Goal: Task Accomplishment & Management: Contribute content

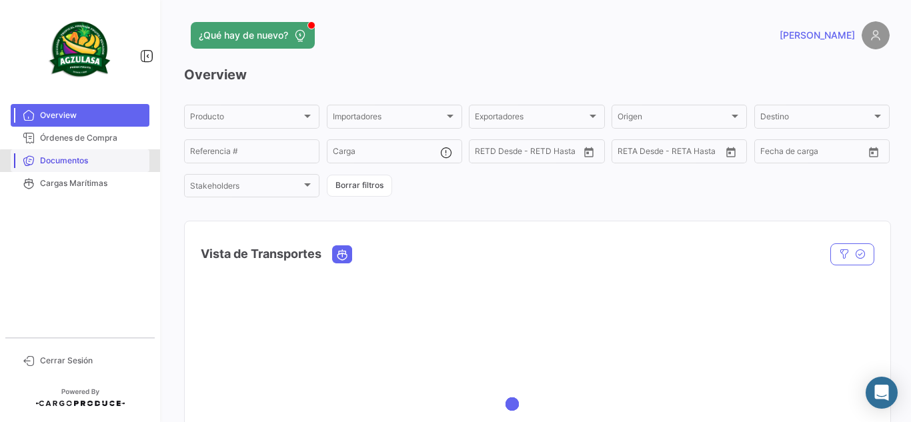
click at [104, 163] on span "Documentos" at bounding box center [92, 161] width 104 height 12
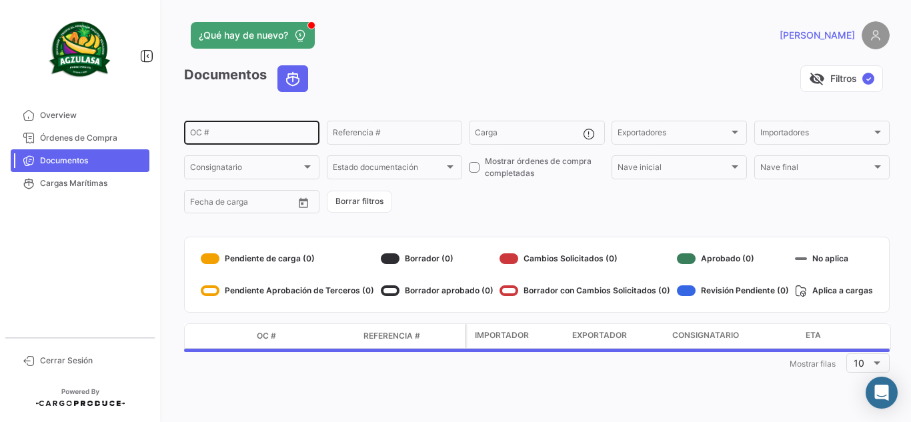
click at [254, 139] on div "OC #" at bounding box center [251, 132] width 123 height 26
click at [254, 139] on input "OC #" at bounding box center [251, 134] width 123 height 9
paste input "EBKG13770947"
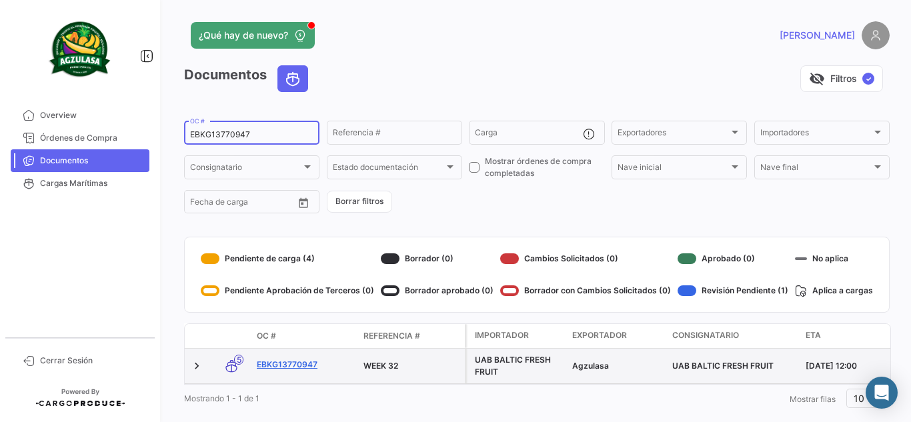
type input "EBKG13770947"
click at [304, 360] on link "EBKG13770947" at bounding box center [305, 365] width 96 height 12
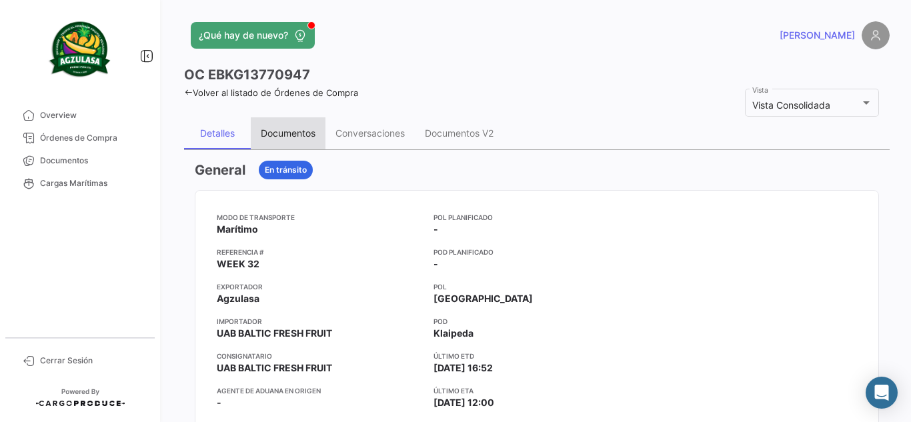
click at [309, 144] on div "Documentos" at bounding box center [288, 133] width 75 height 32
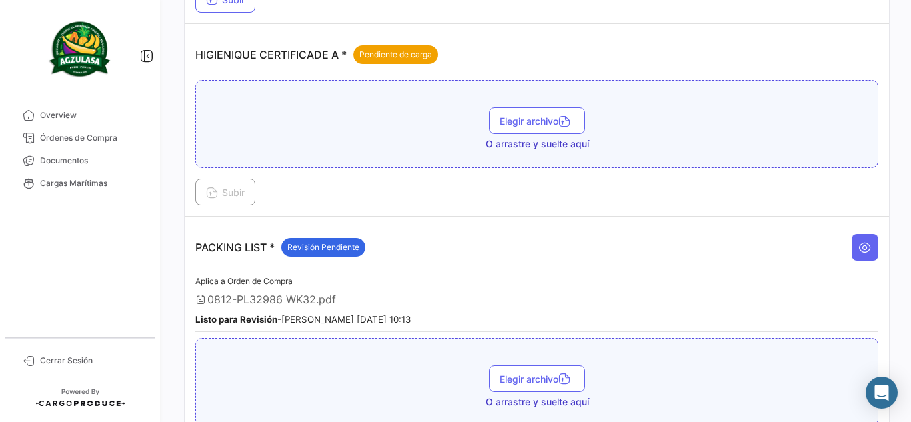
scroll to position [549, 0]
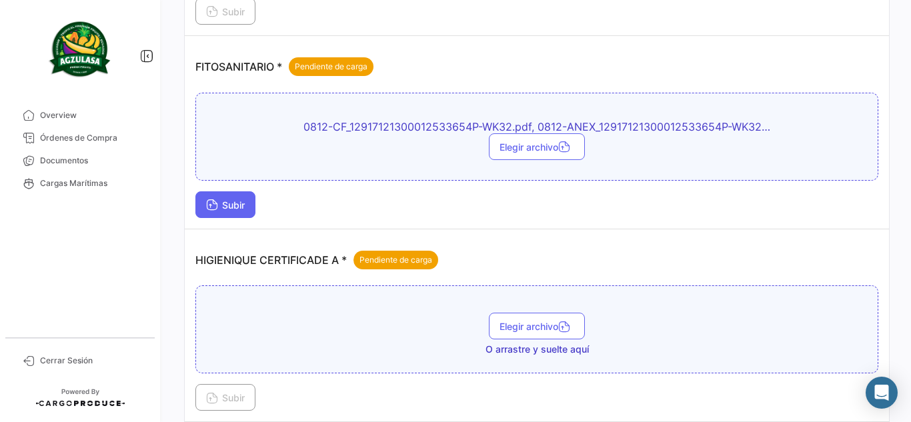
click at [225, 207] on span "Subir" at bounding box center [225, 204] width 39 height 11
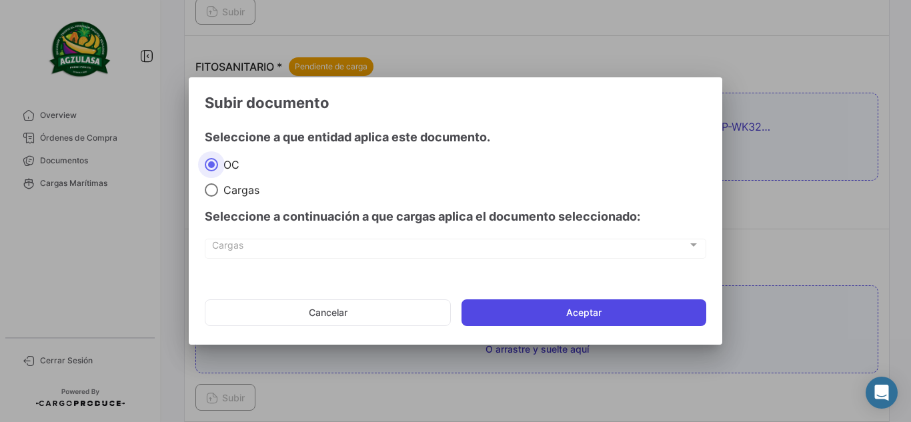
click at [503, 303] on button "Aceptar" at bounding box center [583, 312] width 245 height 27
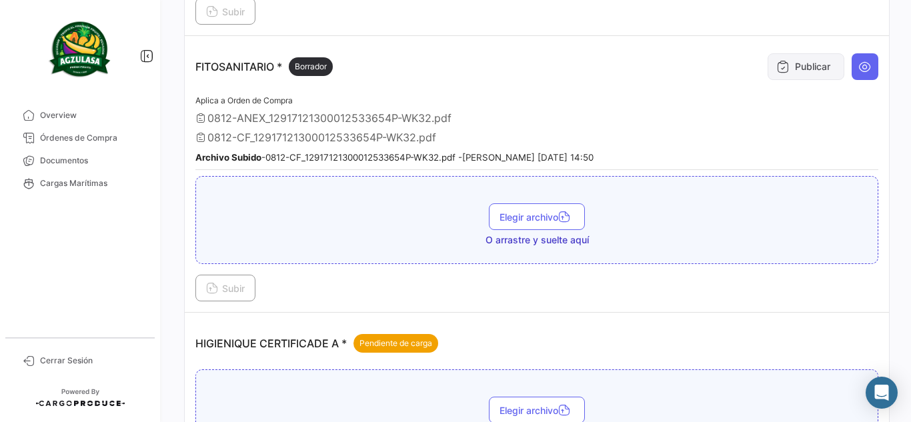
click at [801, 63] on button "Publicar" at bounding box center [805, 66] width 77 height 27
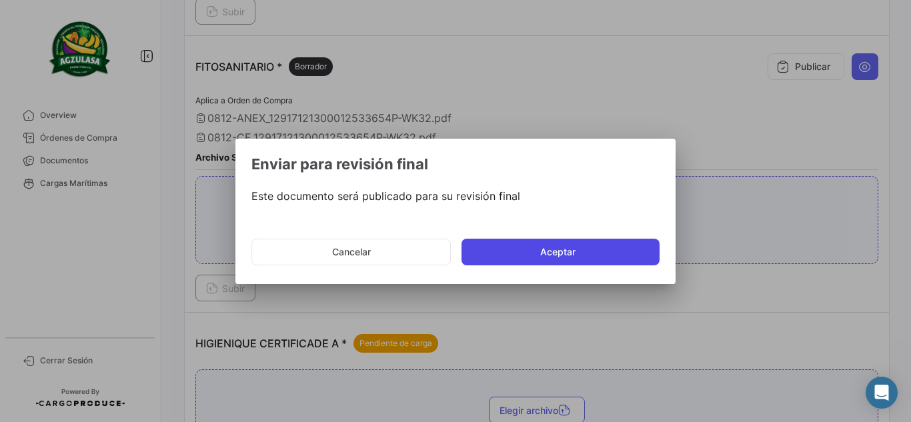
click at [585, 241] on button "Aceptar" at bounding box center [560, 252] width 198 height 27
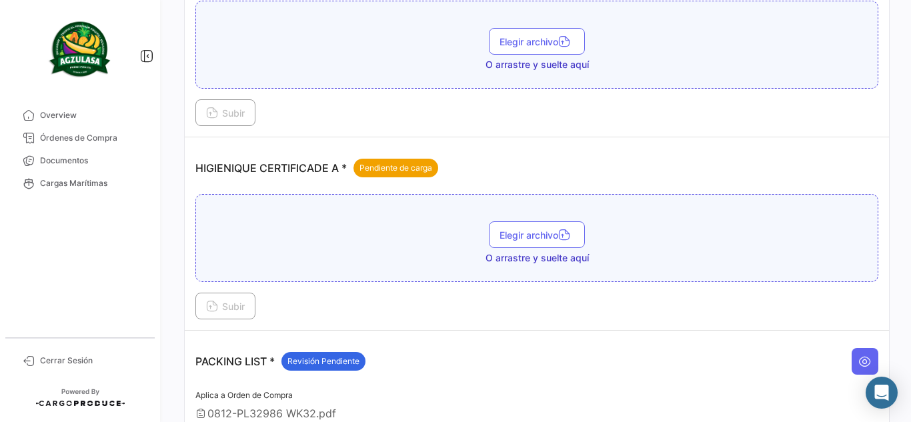
scroll to position [699, 0]
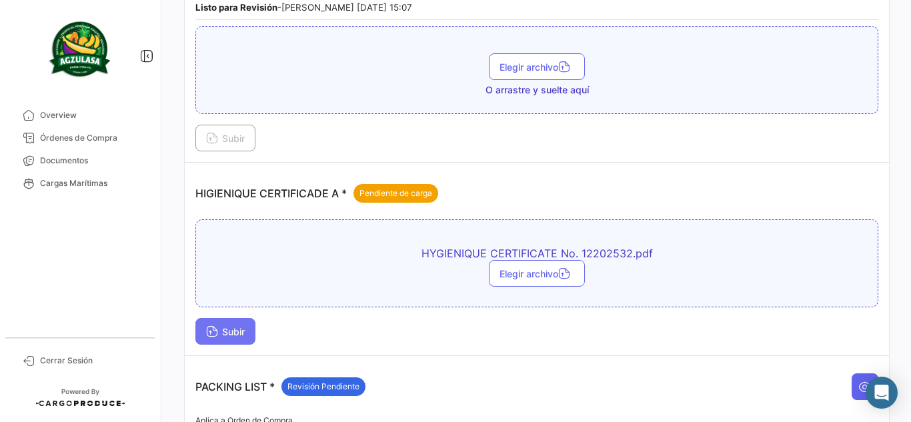
click at [220, 325] on button "Subir" at bounding box center [225, 331] width 60 height 27
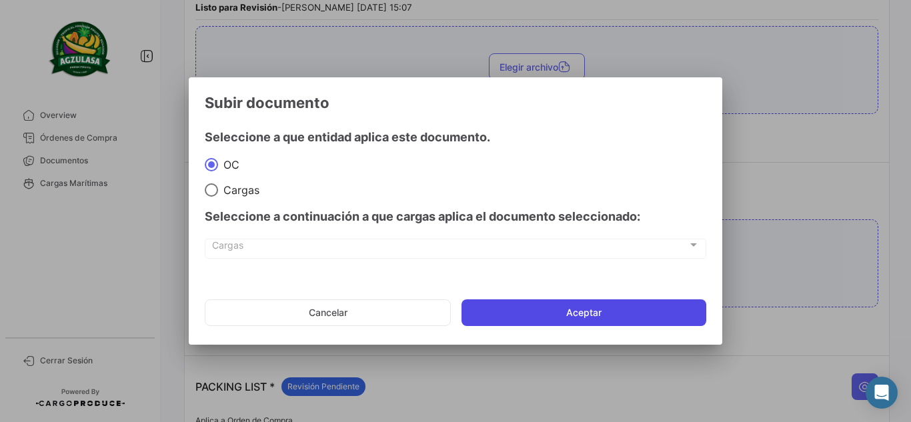
drag, startPoint x: 683, startPoint y: 310, endPoint x: 685, endPoint y: 317, distance: 7.6
click at [685, 317] on button "Aceptar" at bounding box center [583, 312] width 245 height 27
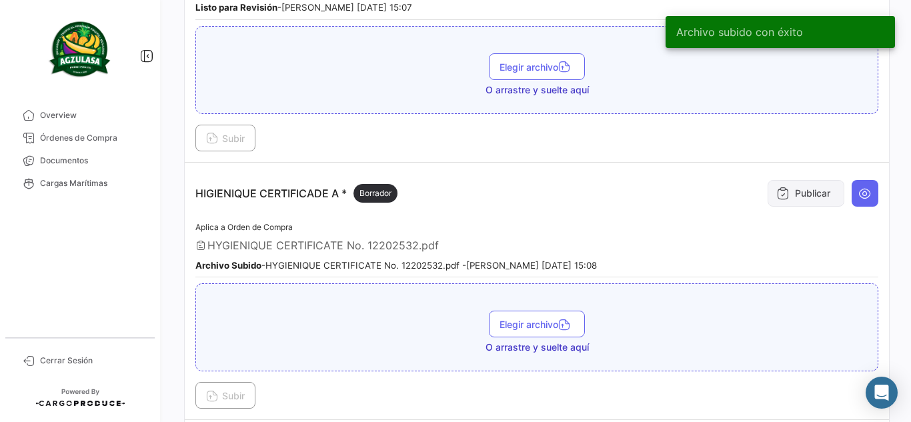
click at [824, 203] on button "Publicar" at bounding box center [805, 193] width 77 height 27
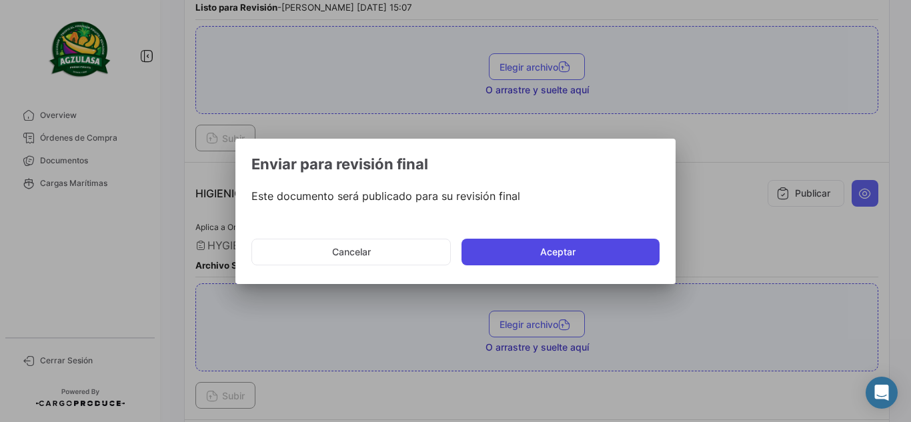
click at [587, 255] on button "Aceptar" at bounding box center [560, 252] width 198 height 27
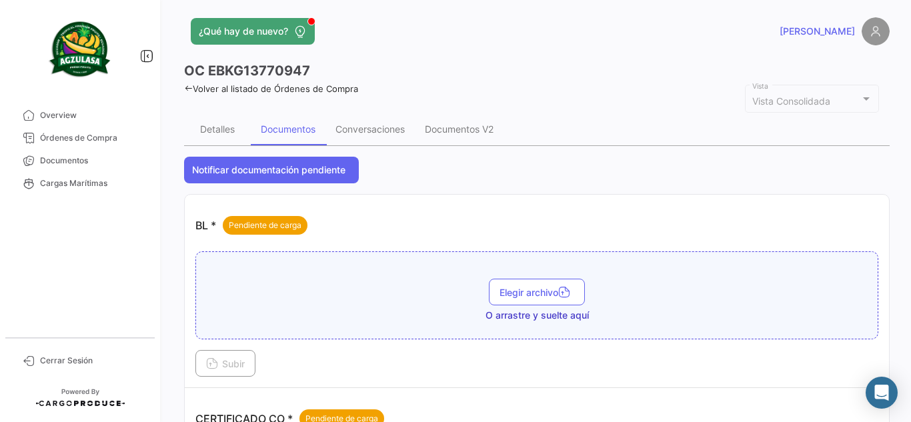
scroll to position [0, 0]
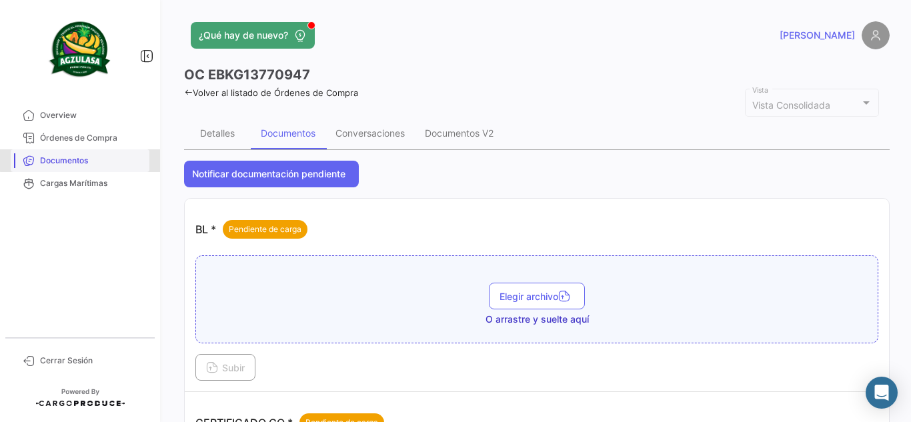
click at [95, 155] on span "Documentos" at bounding box center [92, 161] width 104 height 12
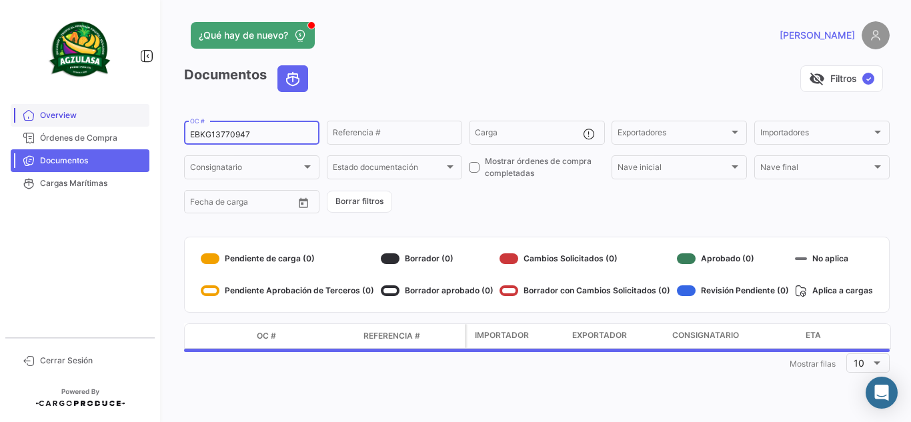
drag, startPoint x: 163, startPoint y: 115, endPoint x: 56, endPoint y: 107, distance: 107.7
click at [57, 103] on mat-sidenav-container "Overview Órdenes de Compra Documentos Cargas Marítimas Cerrar Sesión ¿Qué hay d…" at bounding box center [455, 211] width 911 height 422
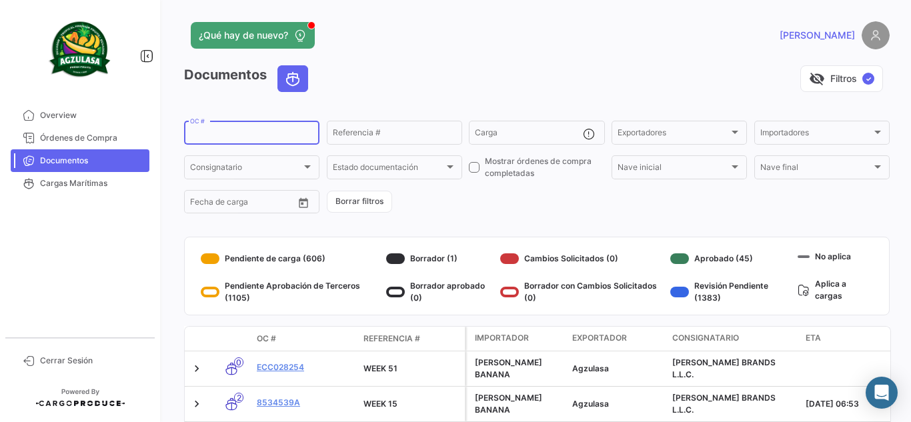
paste input "GQL0409241"
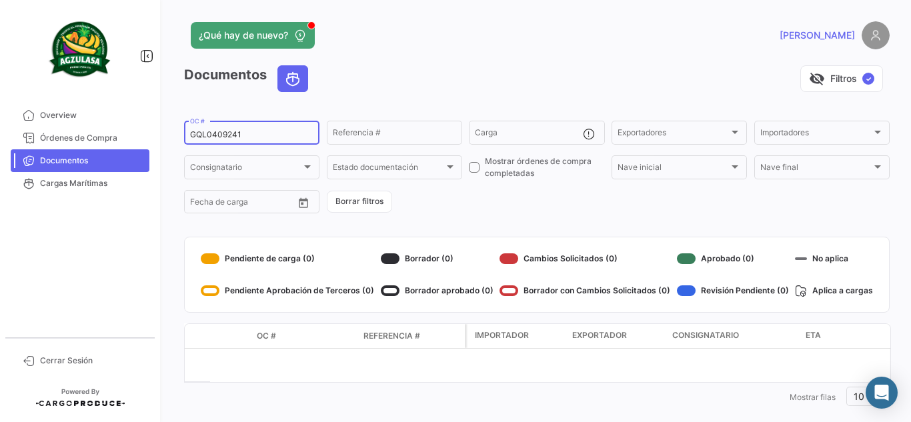
click at [192, 136] on input "GQL0409241" at bounding box center [251, 134] width 123 height 9
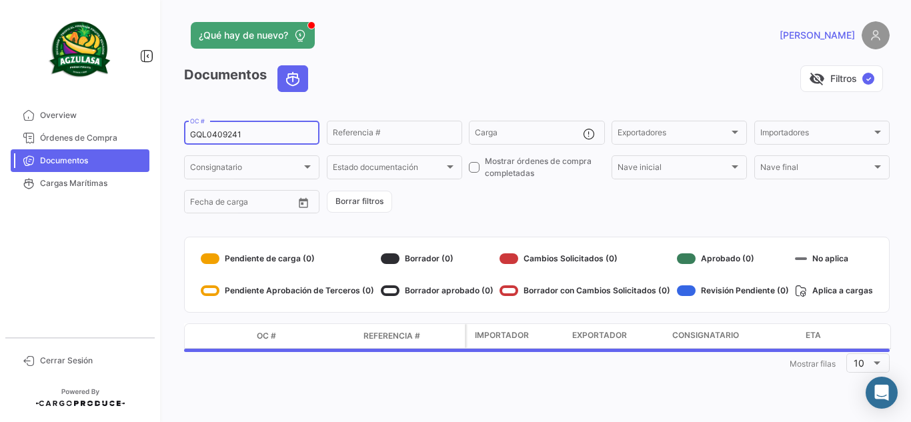
type input "GQL0409241"
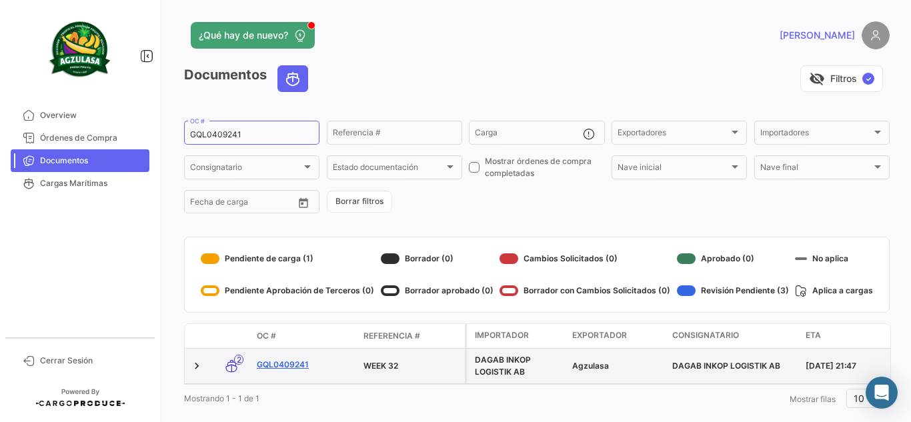
click at [301, 363] on link "GQL0409241" at bounding box center [305, 365] width 96 height 12
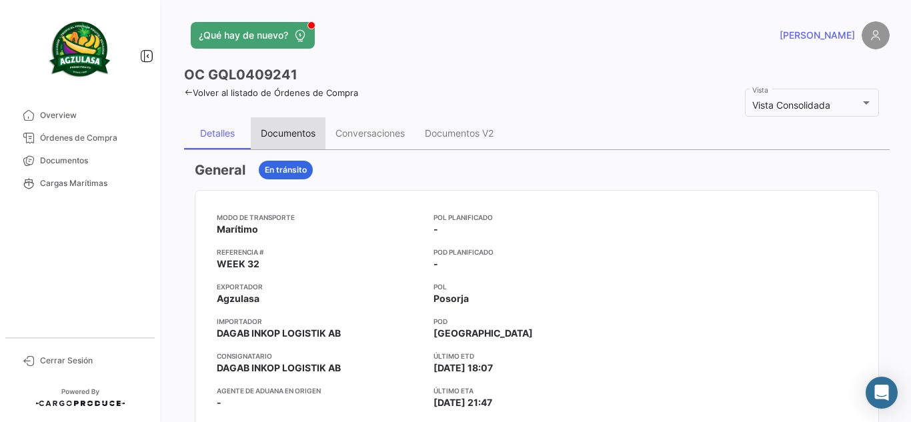
click at [298, 139] on div "Documentos" at bounding box center [288, 132] width 55 height 11
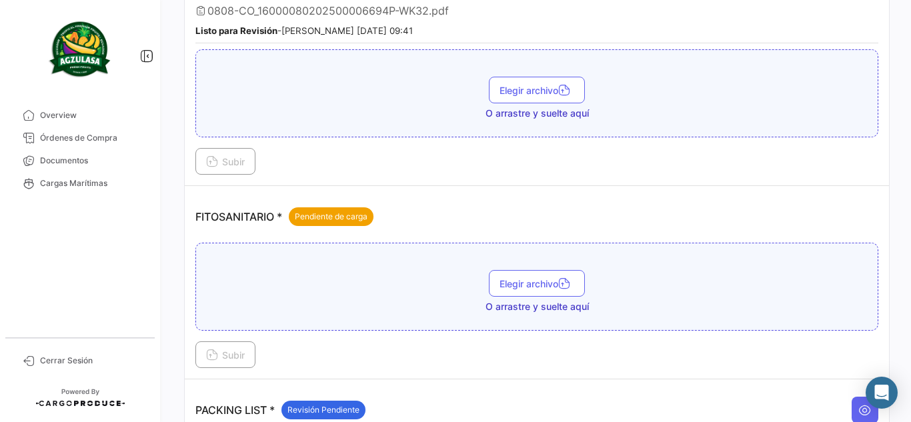
scroll to position [600, 0]
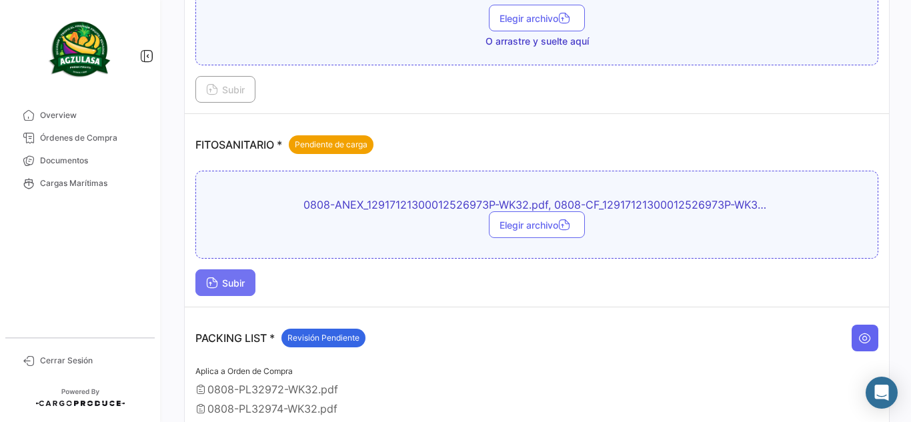
click at [223, 289] on button "Subir" at bounding box center [225, 282] width 60 height 27
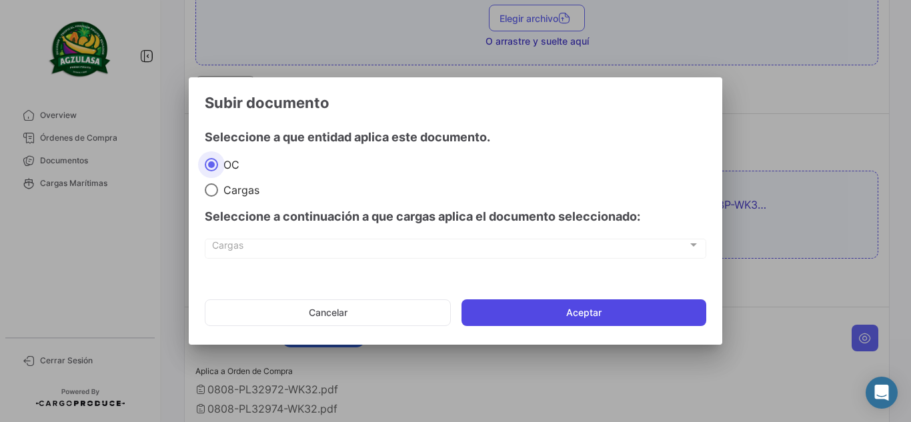
click at [573, 317] on button "Aceptar" at bounding box center [583, 312] width 245 height 27
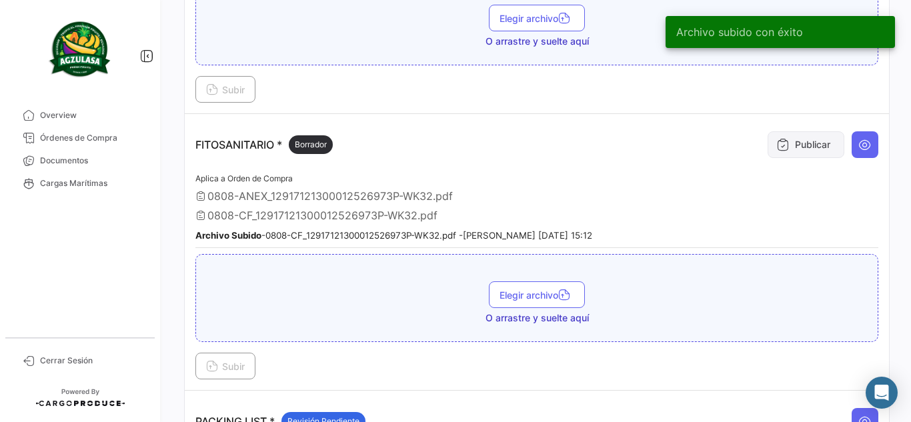
click at [787, 139] on button "Publicar" at bounding box center [805, 144] width 77 height 27
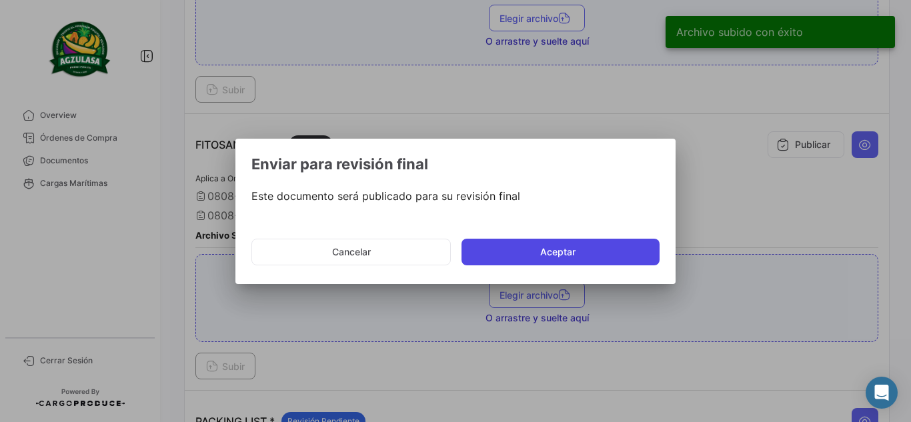
click at [550, 251] on button "Aceptar" at bounding box center [560, 252] width 198 height 27
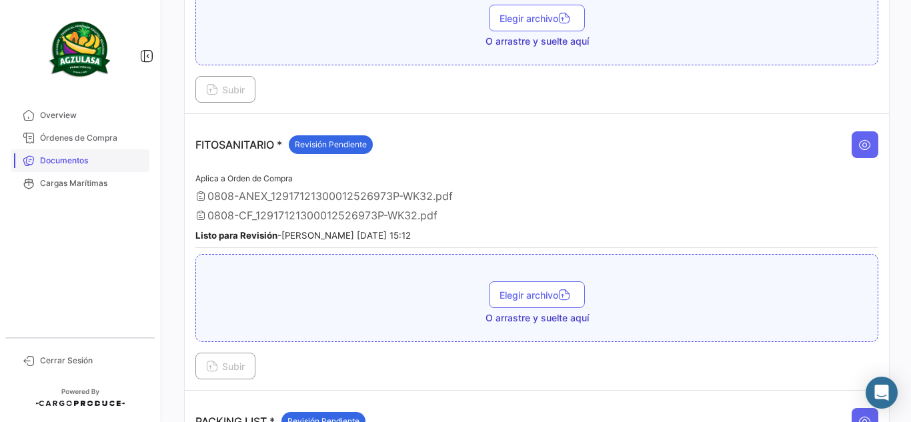
click at [111, 165] on span "Documentos" at bounding box center [92, 161] width 104 height 12
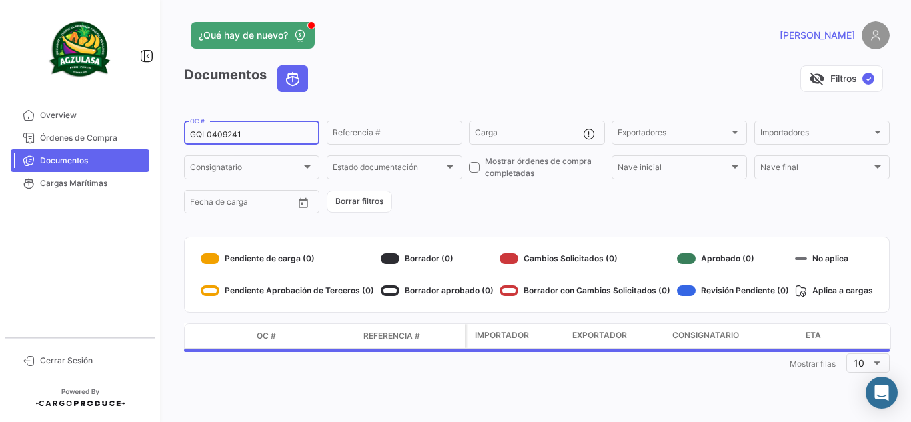
drag, startPoint x: 254, startPoint y: 135, endPoint x: 151, endPoint y: 130, distance: 103.5
click at [151, 130] on mat-sidenav-container "Overview Órdenes de Compra Documentos Cargas Marítimas Cerrar Sesión ¿Qué hay d…" at bounding box center [455, 211] width 911 height 422
paste input "100"
type input "GQL0409100"
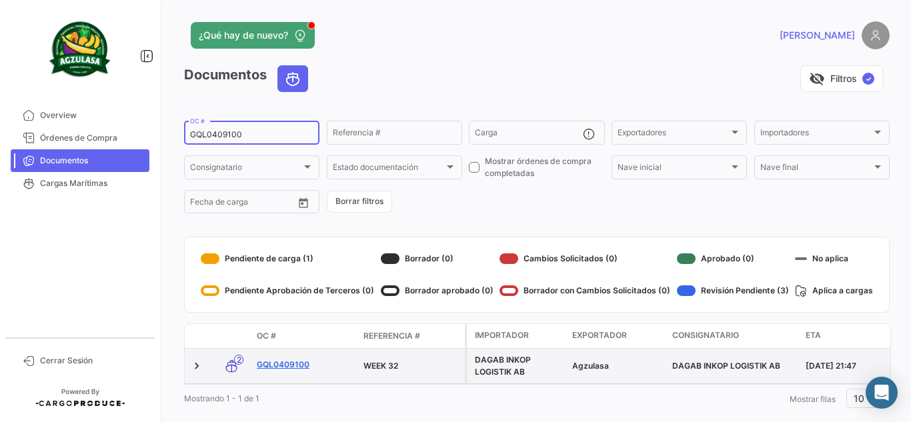
click at [285, 368] on link "GQL0409100" at bounding box center [305, 365] width 96 height 12
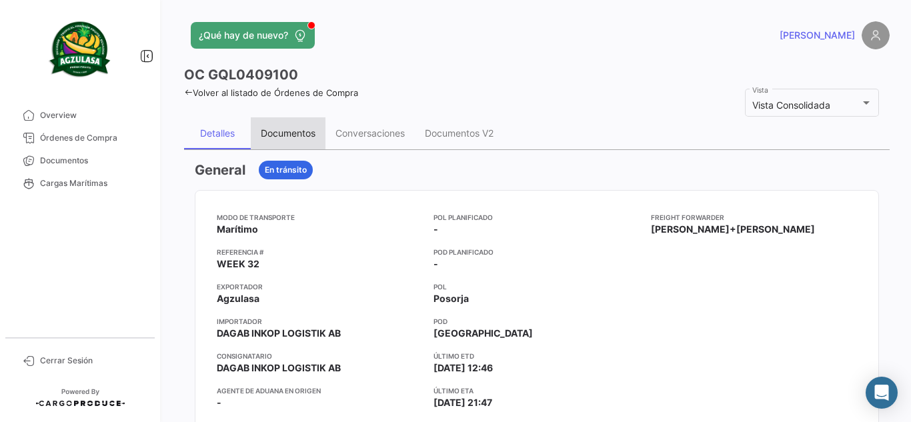
click at [282, 129] on div "Documentos" at bounding box center [288, 132] width 55 height 11
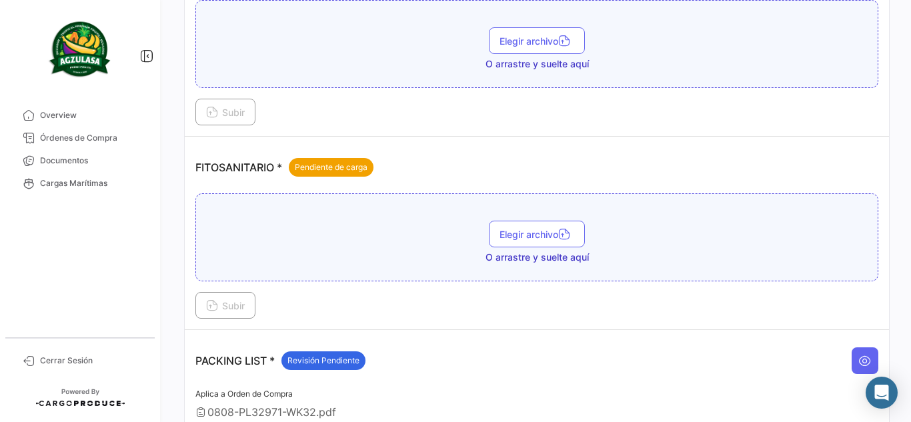
scroll to position [600, 0]
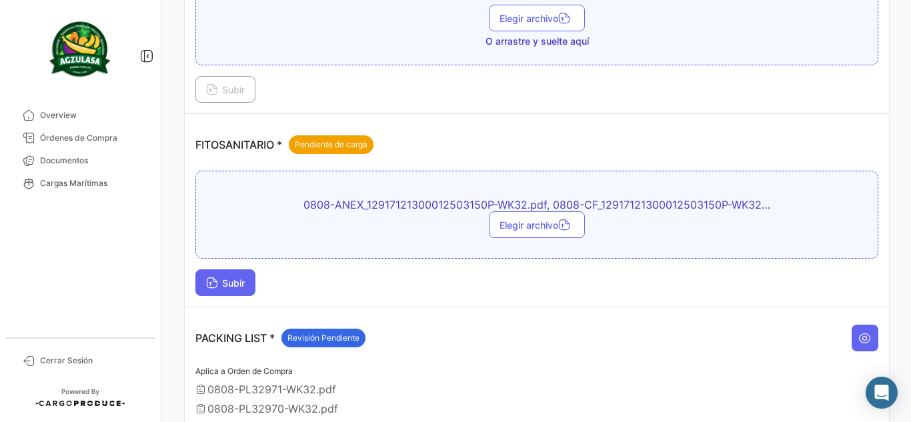
click at [221, 290] on button "Subir" at bounding box center [225, 282] width 60 height 27
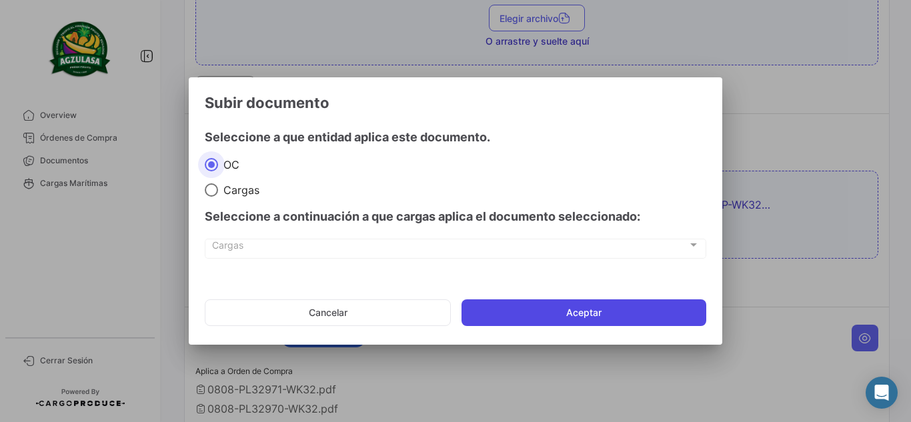
click at [558, 325] on button "Aceptar" at bounding box center [583, 312] width 245 height 27
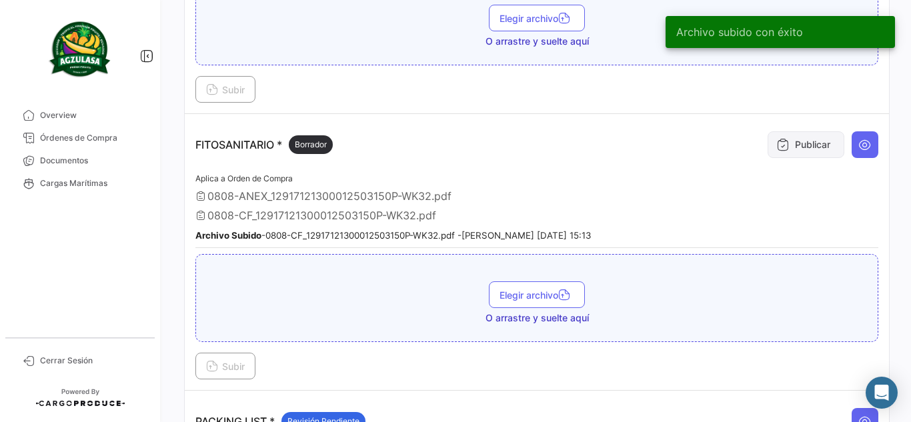
click at [813, 147] on button "Publicar" at bounding box center [805, 144] width 77 height 27
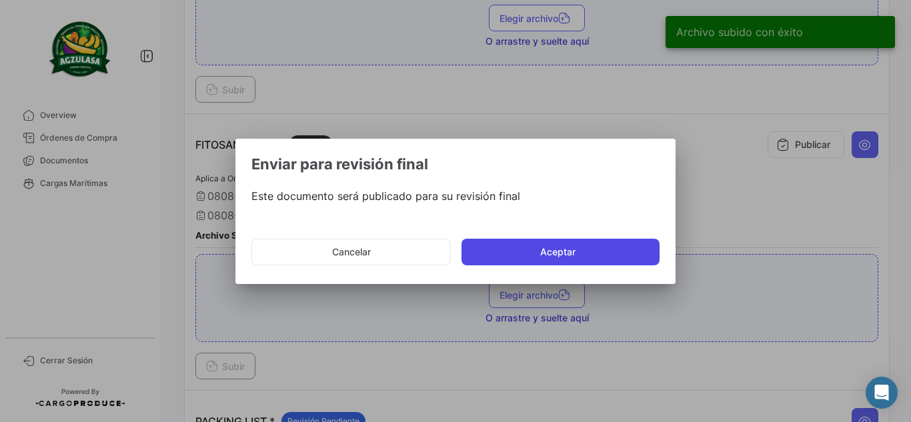
click at [527, 245] on button "Aceptar" at bounding box center [560, 252] width 198 height 27
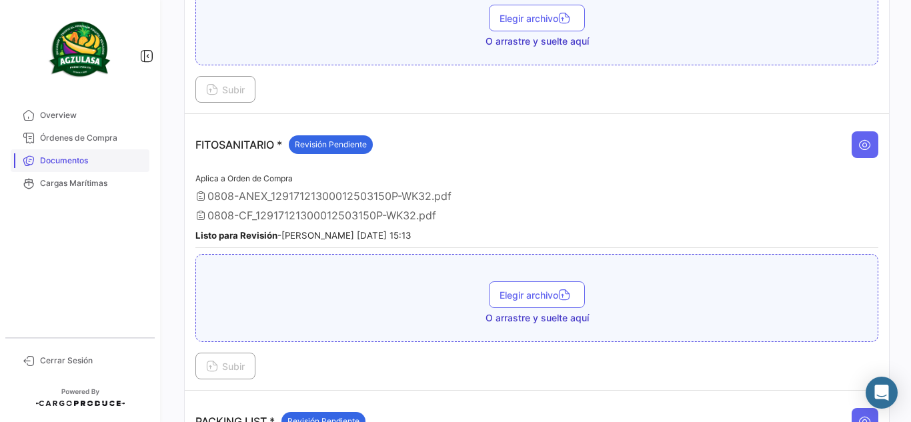
click at [79, 159] on span "Documentos" at bounding box center [92, 161] width 104 height 12
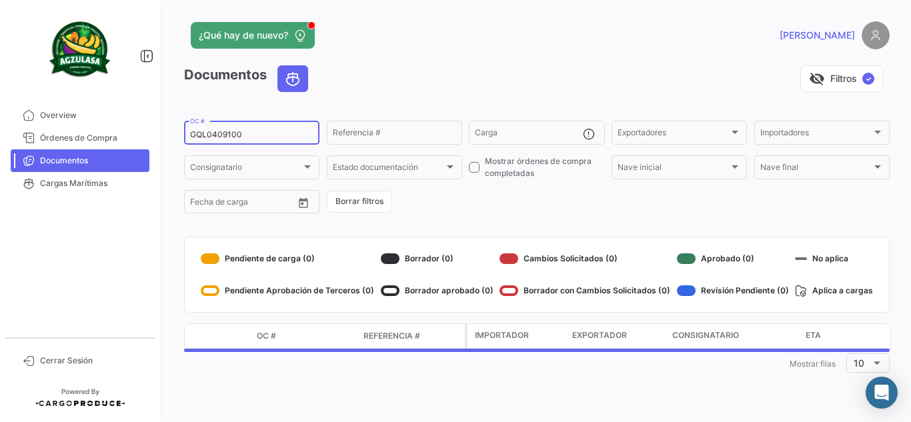
drag, startPoint x: 257, startPoint y: 137, endPoint x: 0, endPoint y: 100, distance: 259.3
click at [0, 100] on mat-sidenav-container "Overview Órdenes de Compra Documentos Cargas Marítimas Cerrar Sesión ¿Qué hay d…" at bounding box center [455, 211] width 911 height 422
